Goal: Transaction & Acquisition: Obtain resource

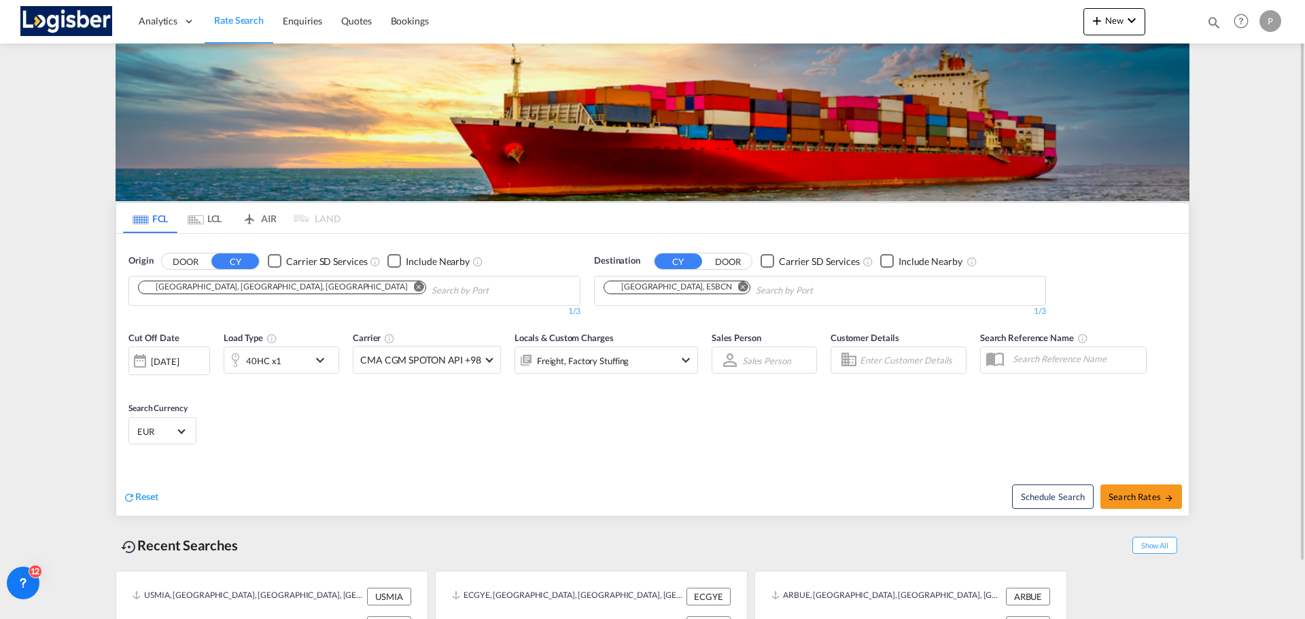
click at [216, 220] on md-tab-item "LCL" at bounding box center [204, 218] width 54 height 30
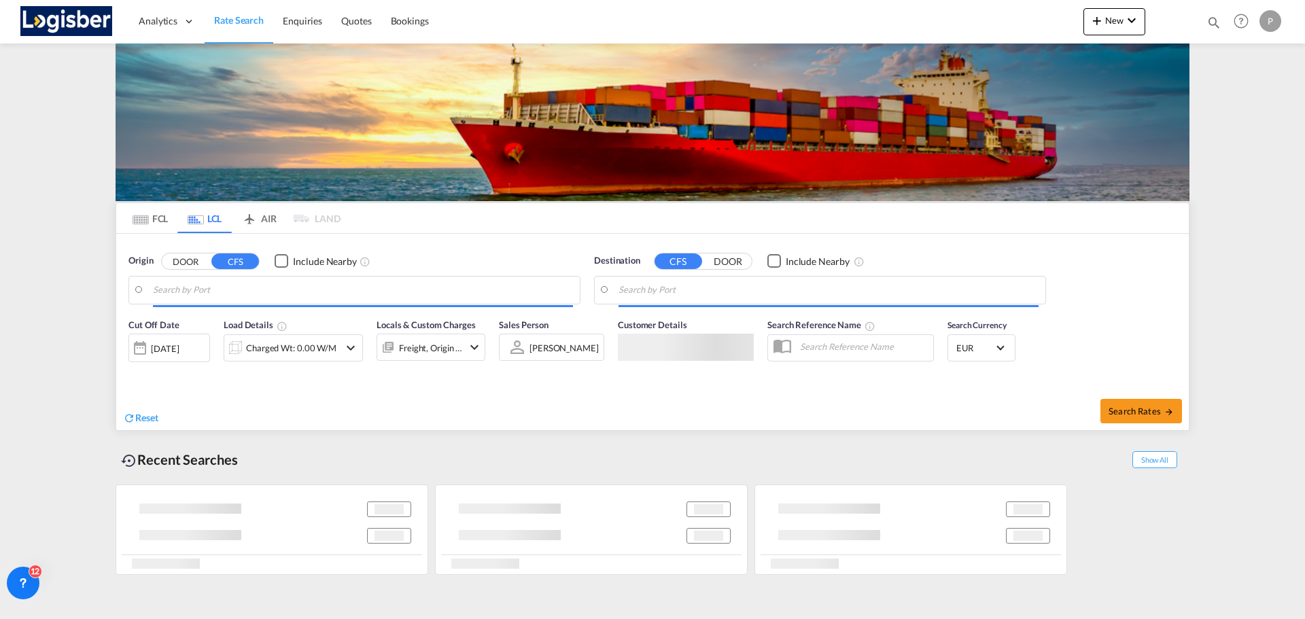
type input "[GEOGRAPHIC_DATA], [GEOGRAPHIC_DATA], IDJKT"
type input "[GEOGRAPHIC_DATA], ESBCN"
click at [223, 295] on input "[GEOGRAPHIC_DATA], [GEOGRAPHIC_DATA], IDJKT" at bounding box center [363, 290] width 420 height 20
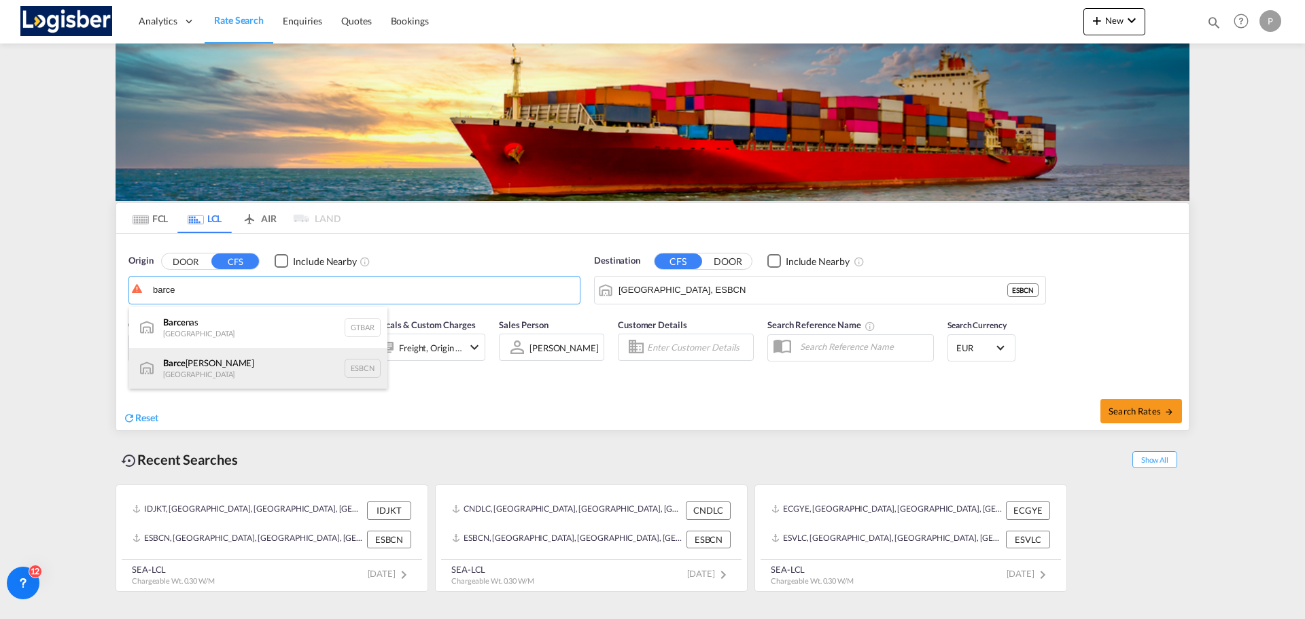
click at [250, 375] on div "[PERSON_NAME] Spain ESBCN" at bounding box center [258, 368] width 258 height 41
type input "[GEOGRAPHIC_DATA], ESBCN"
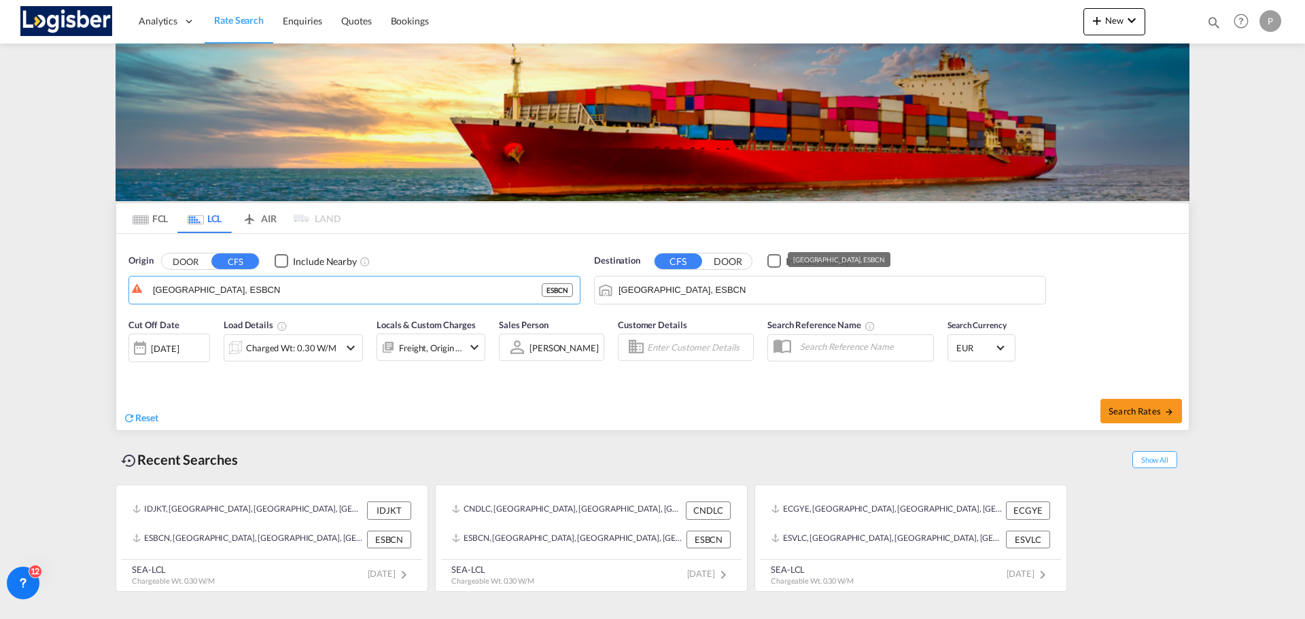
click at [757, 295] on input "[GEOGRAPHIC_DATA], ESBCN" at bounding box center [829, 290] width 420 height 20
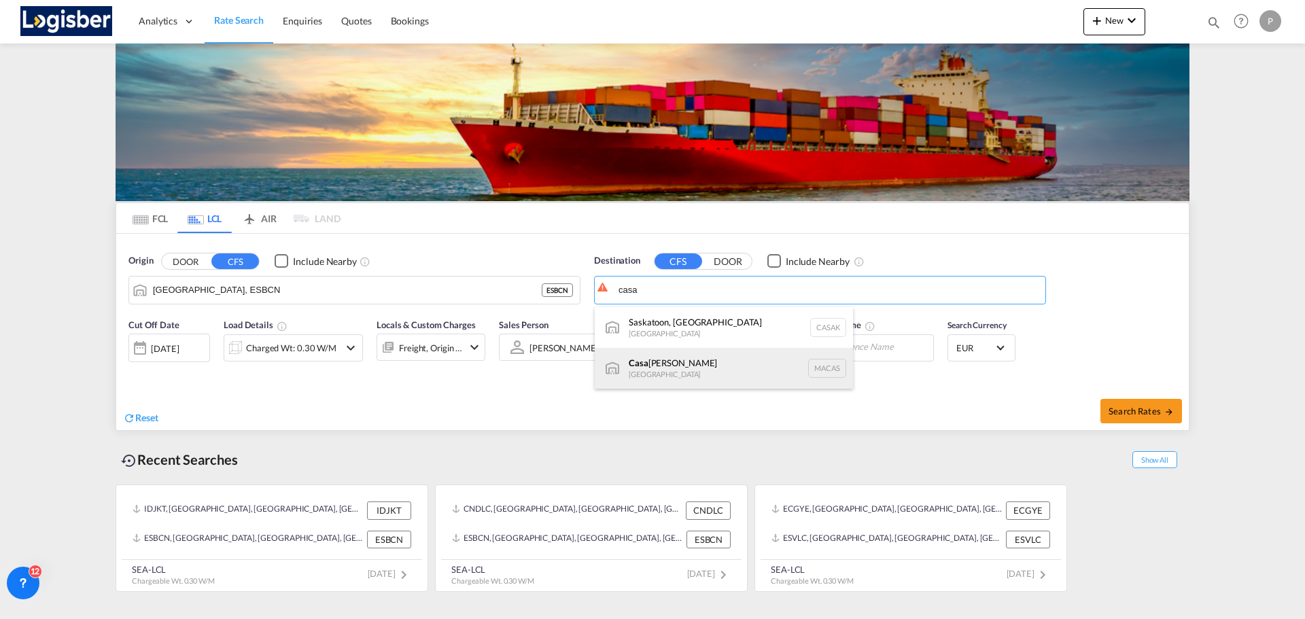
click at [704, 364] on div "Casa [PERSON_NAME] [GEOGRAPHIC_DATA] [GEOGRAPHIC_DATA]" at bounding box center [724, 368] width 258 height 41
type input "[GEOGRAPHIC_DATA], MACAS"
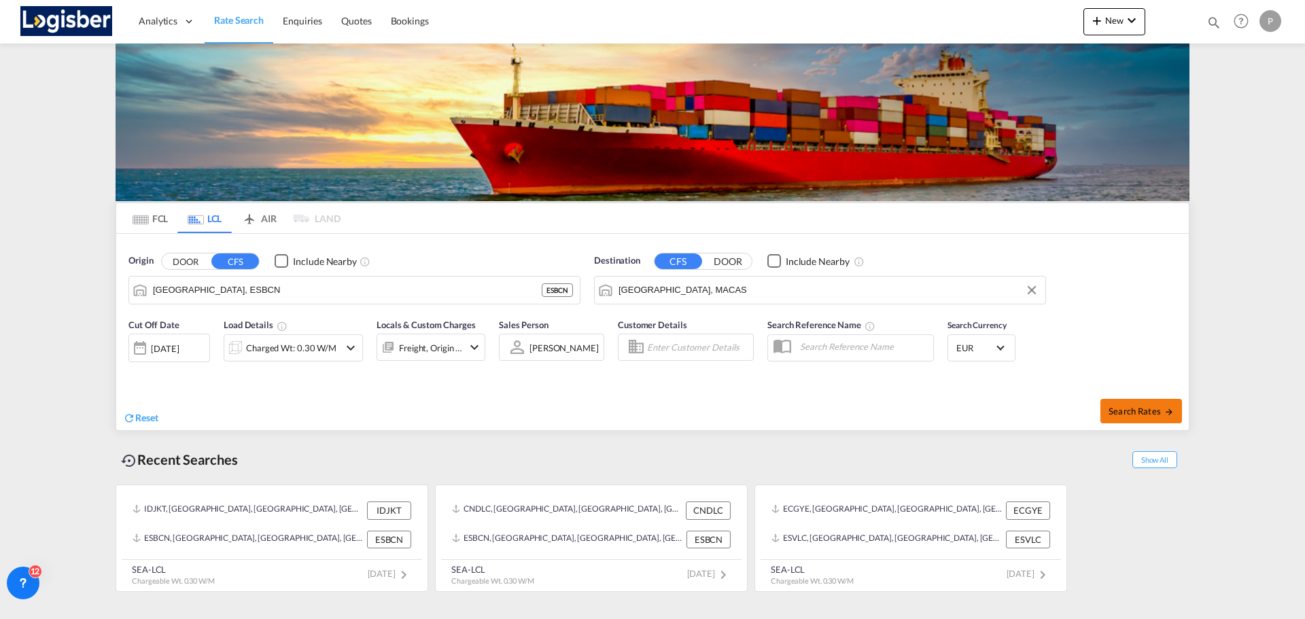
click at [1155, 412] on span "Search Rates" at bounding box center [1141, 411] width 65 height 11
type input "ESBCN to MACAS / [DATE]"
